Goal: Task Accomplishment & Management: Manage account settings

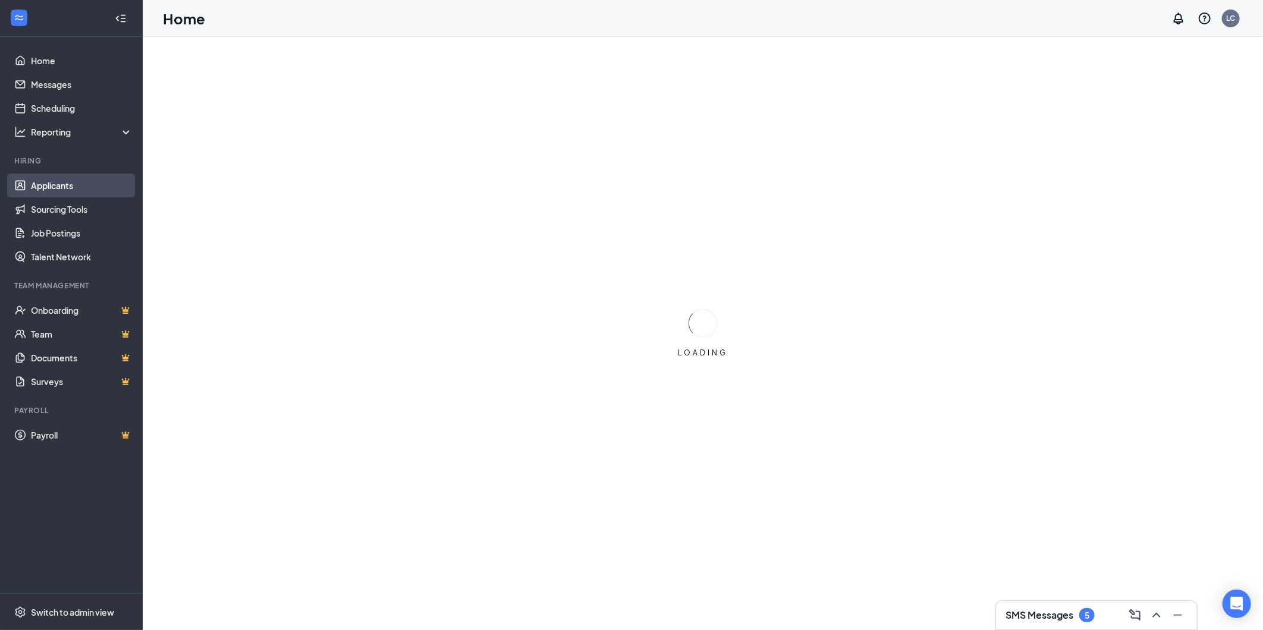
click at [62, 180] on link "Applicants" at bounding box center [82, 186] width 102 height 24
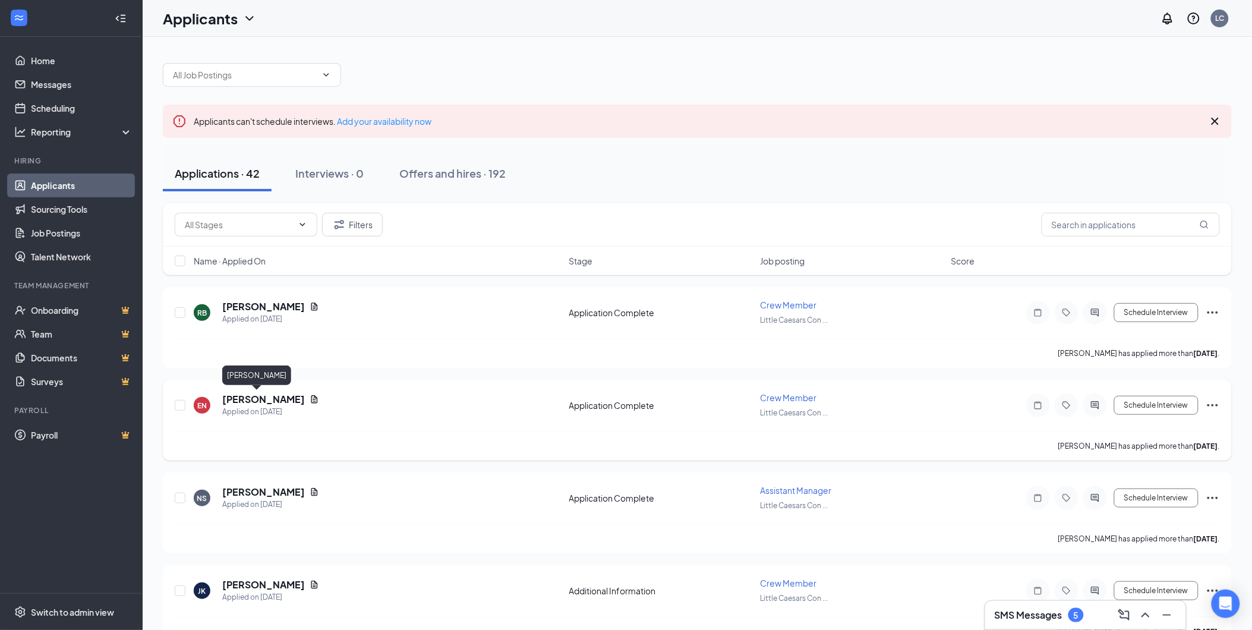
click at [246, 399] on h5 "[PERSON_NAME]" at bounding box center [263, 399] width 83 height 13
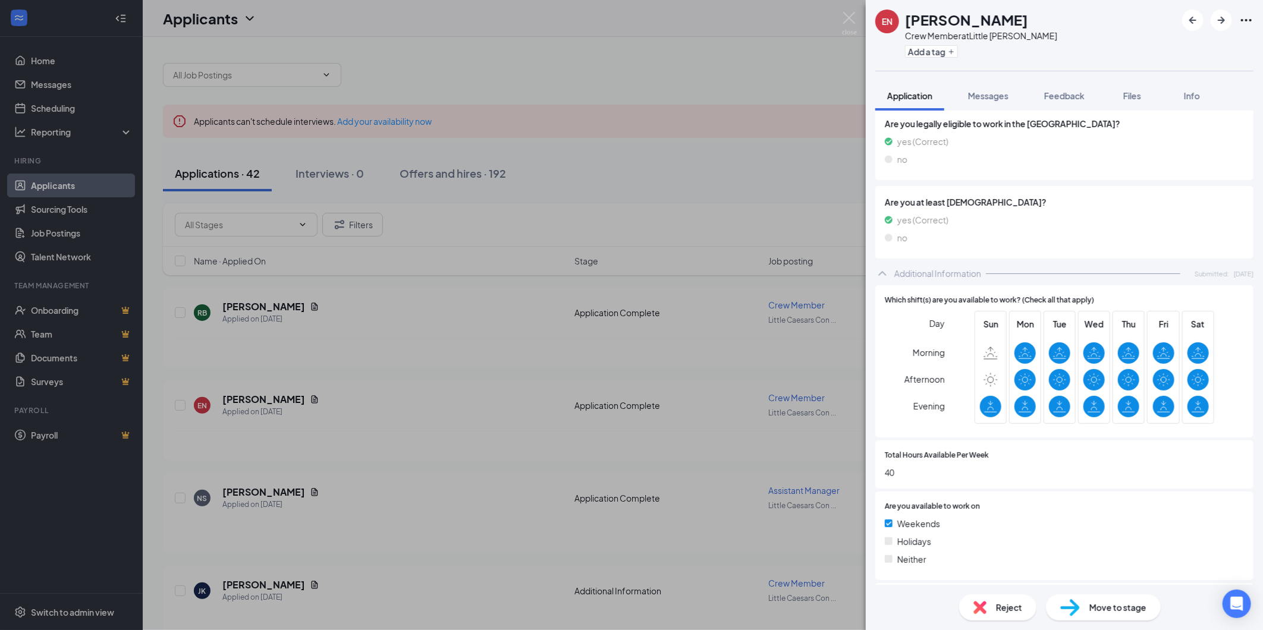
scroll to position [389, 0]
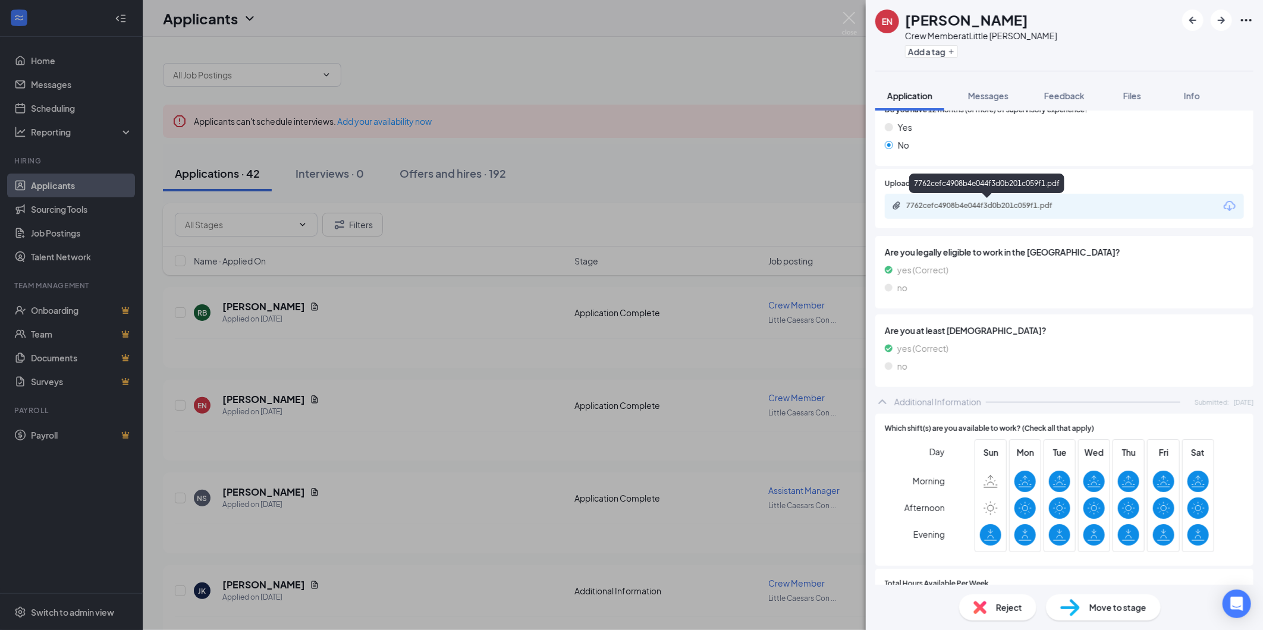
click at [962, 204] on div "7762cefc4908b4e044f3d0b201c059f1.pdf" at bounding box center [989, 206] width 166 height 10
click at [847, 20] on img at bounding box center [849, 23] width 15 height 23
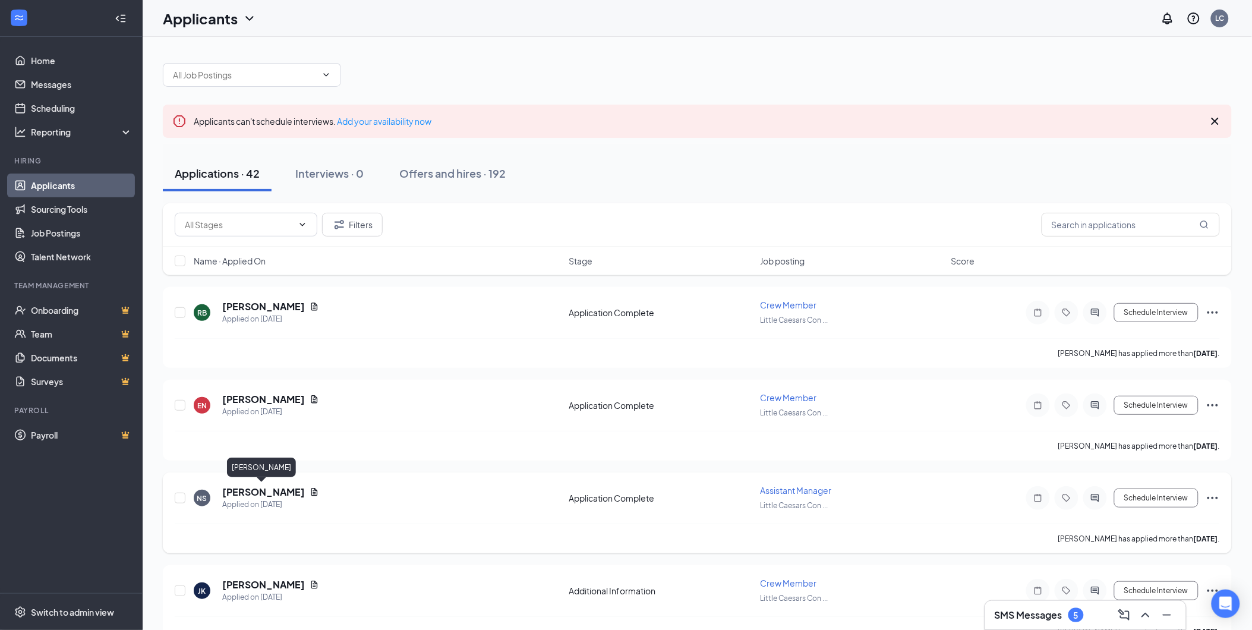
click at [250, 488] on h5 "[PERSON_NAME]" at bounding box center [263, 492] width 83 height 13
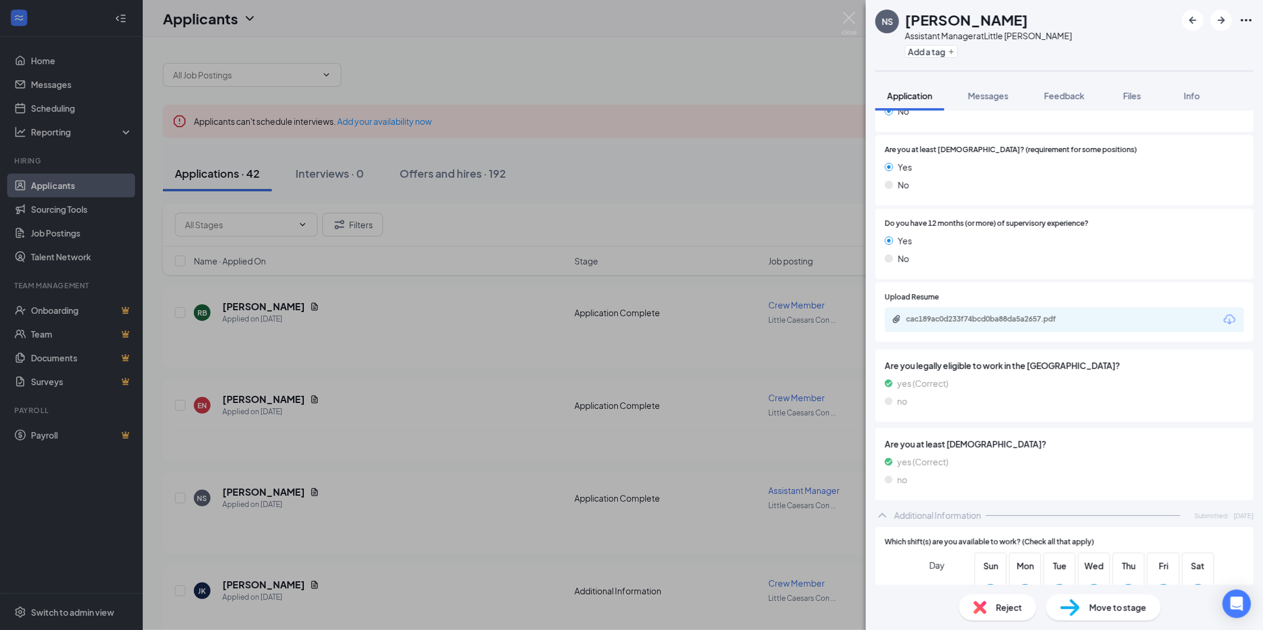
scroll to position [256, 0]
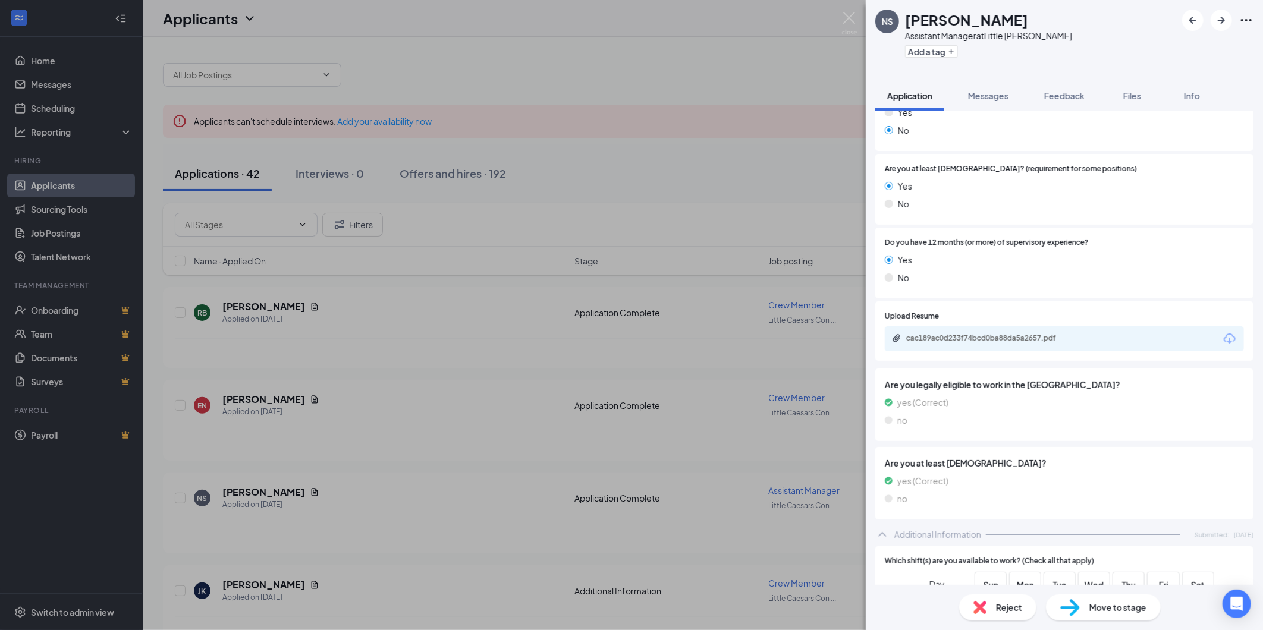
click at [935, 341] on div "cac189ac0d233f74bcd0ba88da5a2657.pdf" at bounding box center [989, 338] width 166 height 10
